Goal: Task Accomplishment & Management: Manage account settings

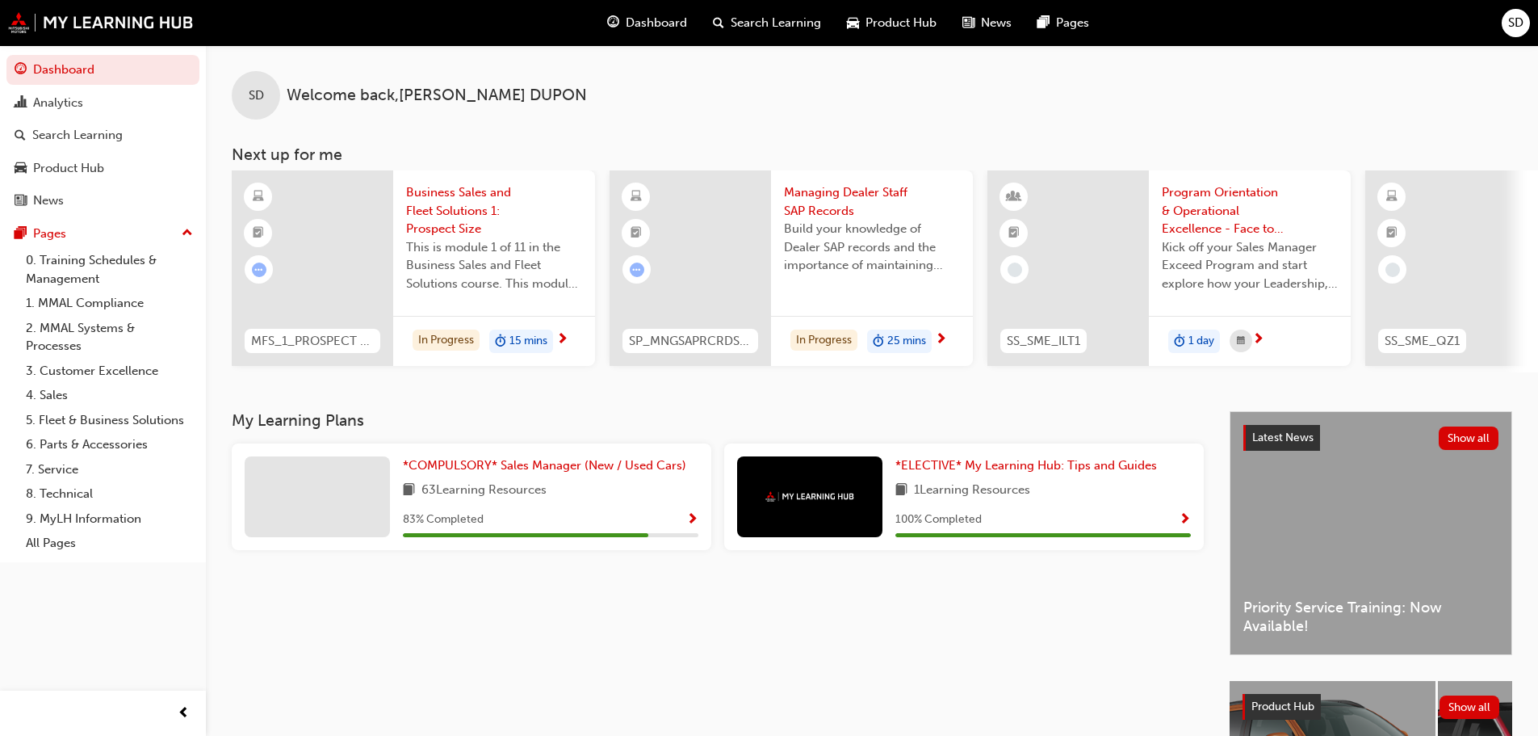
click at [1510, 23] on span "SD" at bounding box center [1515, 23] width 15 height 19
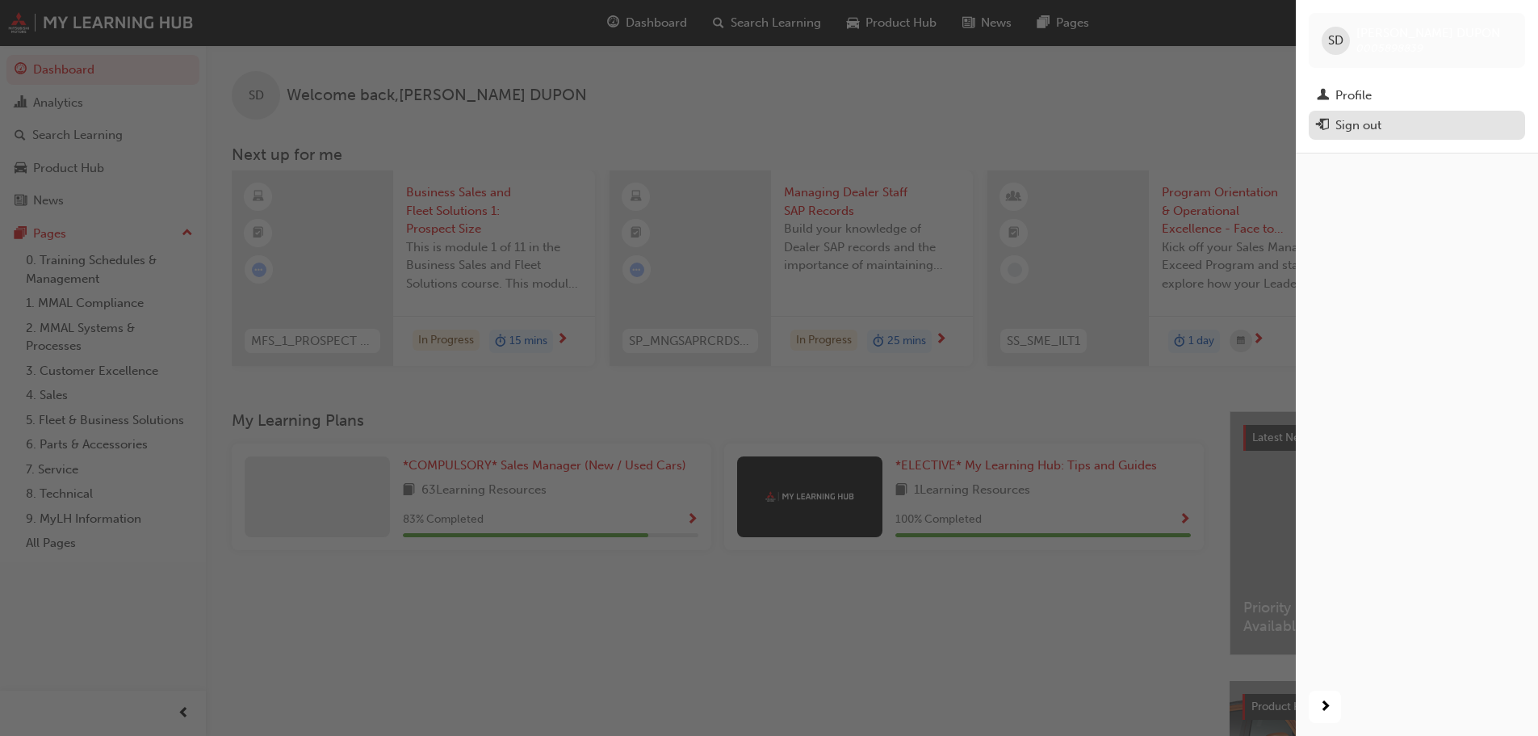
click at [1351, 127] on div "Sign out" at bounding box center [1359, 125] width 46 height 19
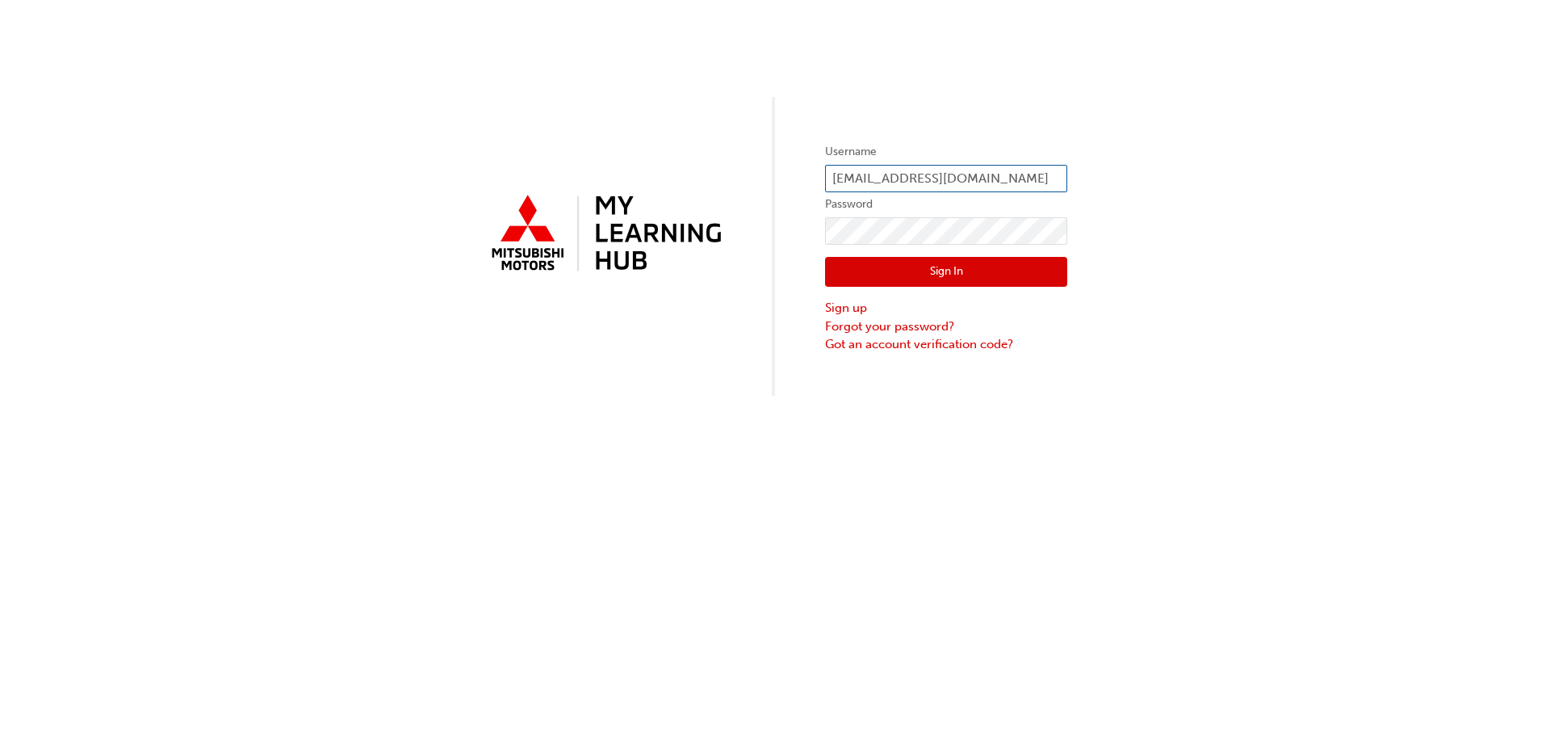
click at [952, 175] on input "[EMAIL_ADDRESS][DOMAIN_NAME]" at bounding box center [946, 178] width 242 height 27
type input "0005334350"
click at [953, 270] on button "Sign In" at bounding box center [946, 272] width 242 height 31
